Goal: Find specific page/section: Find specific page/section

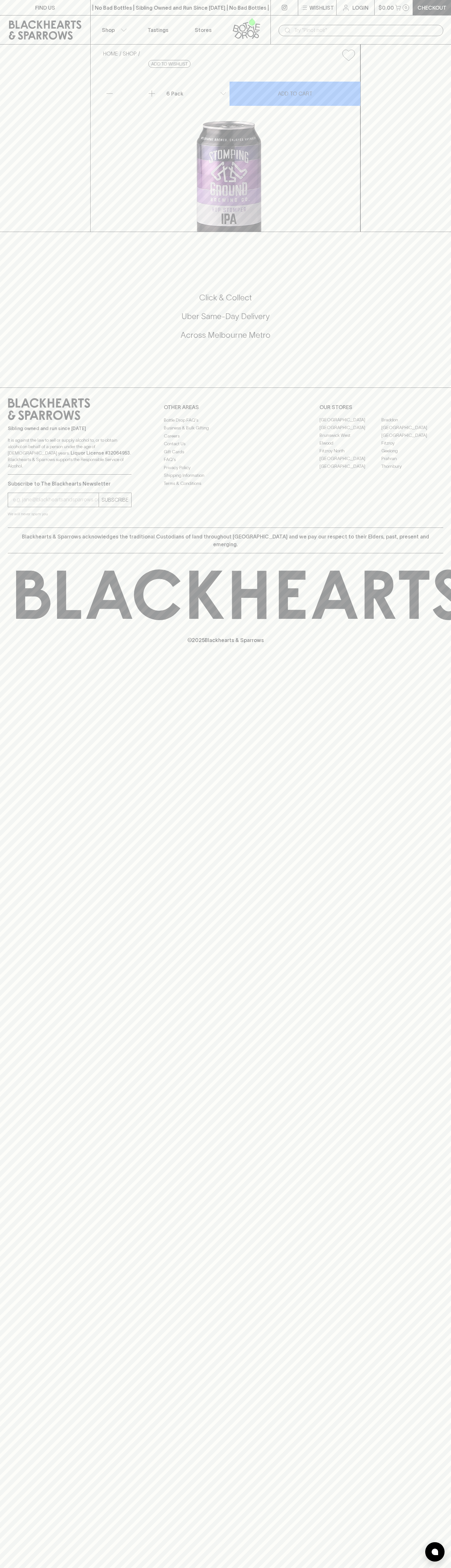
click at [396, 3] on button "$0.00 0" at bounding box center [394, 8] width 38 height 15
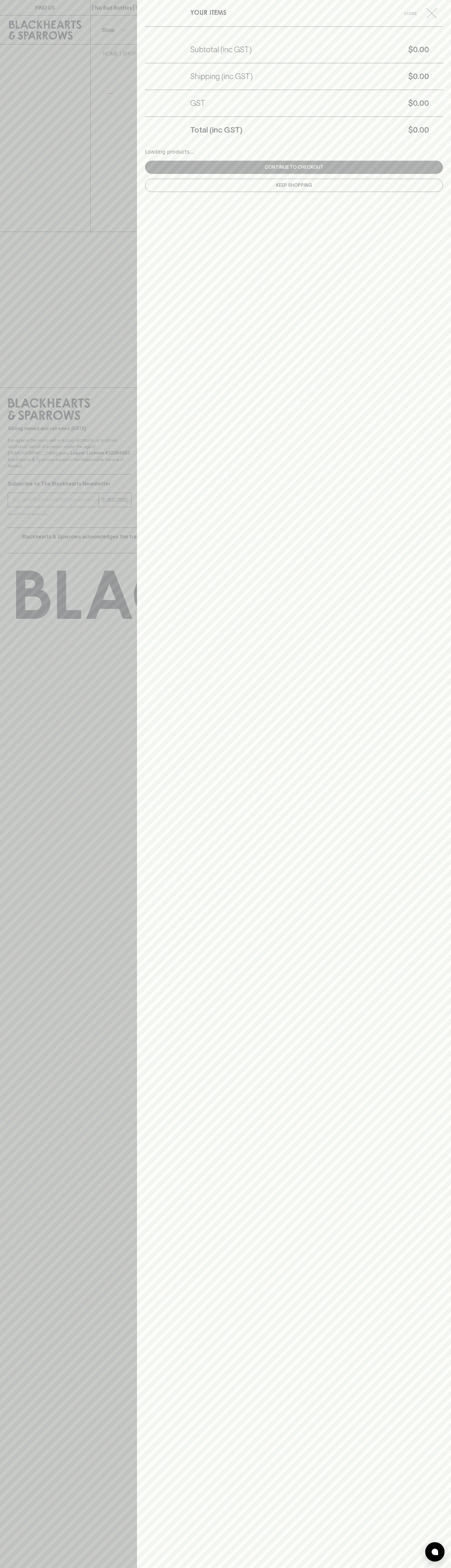
click at [438, 1265] on div "YOUR ITEMS Close Subtotal (inc GST) $0.00 Shipping (inc GST) $0.00 GST $0.00 To…" at bounding box center [294, 784] width 314 height 1568
click at [176, 1567] on html "FIND US | No Bad Bottles | Sibling Owned and Run Since 2006 | No Bad Bottles | …" at bounding box center [225, 784] width 451 height 1568
click at [2, 132] on div at bounding box center [225, 784] width 451 height 1568
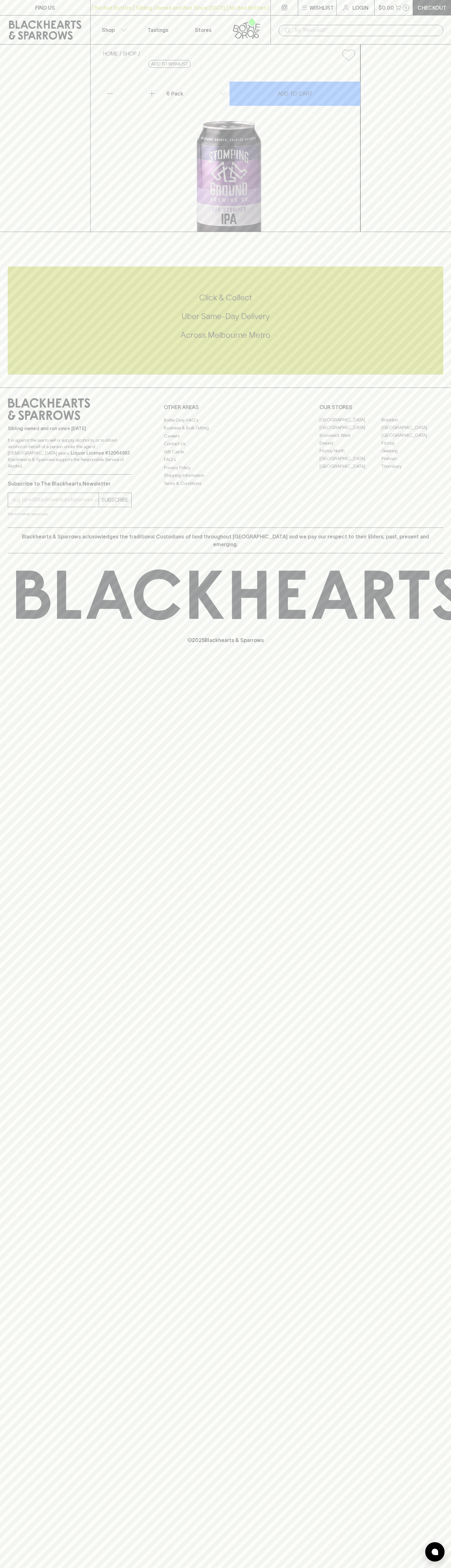
click at [412, 447] on link "Fitzroy" at bounding box center [412, 443] width 62 height 8
